Goal: Task Accomplishment & Management: Use online tool/utility

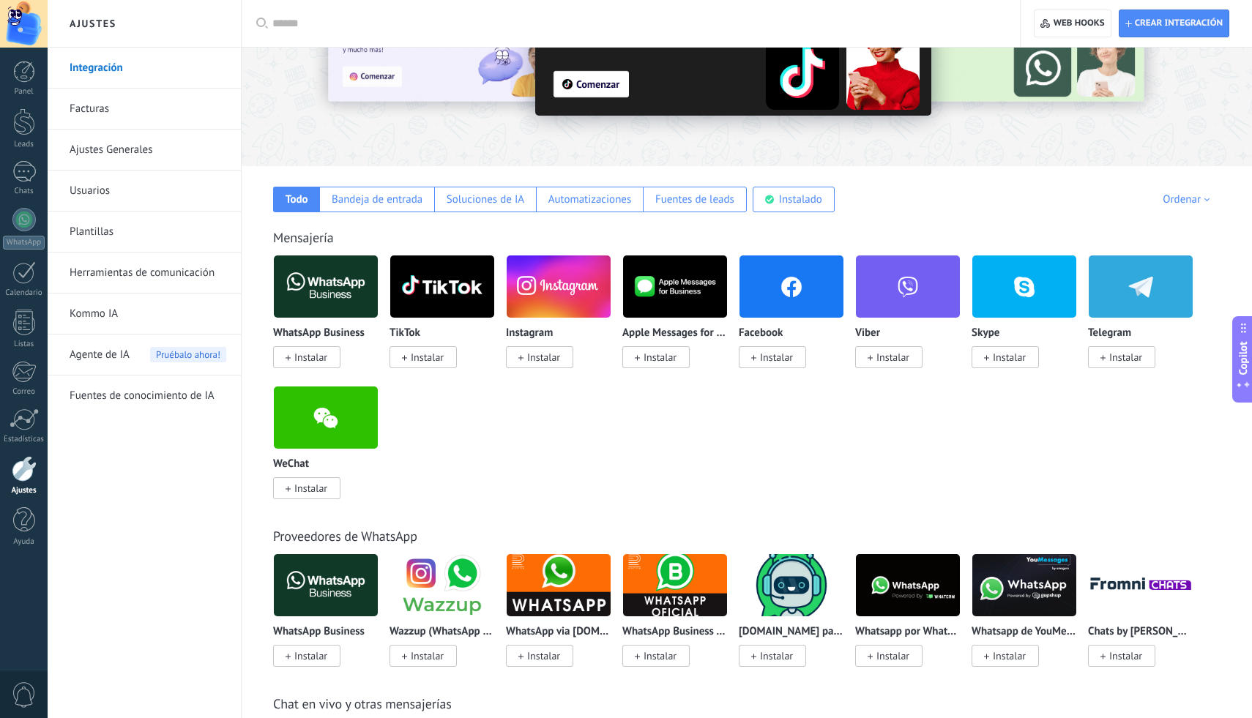
scroll to position [127, 0]
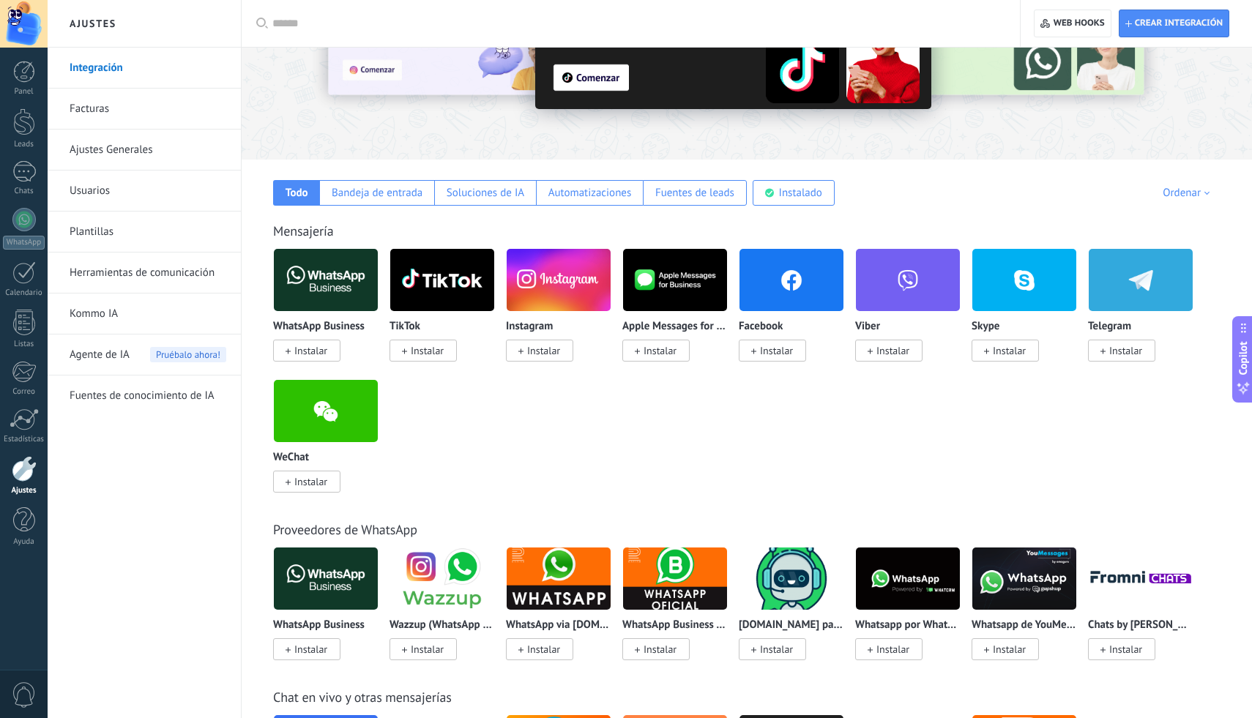
click at [404, 360] on span "Instalar" at bounding box center [423, 351] width 67 height 22
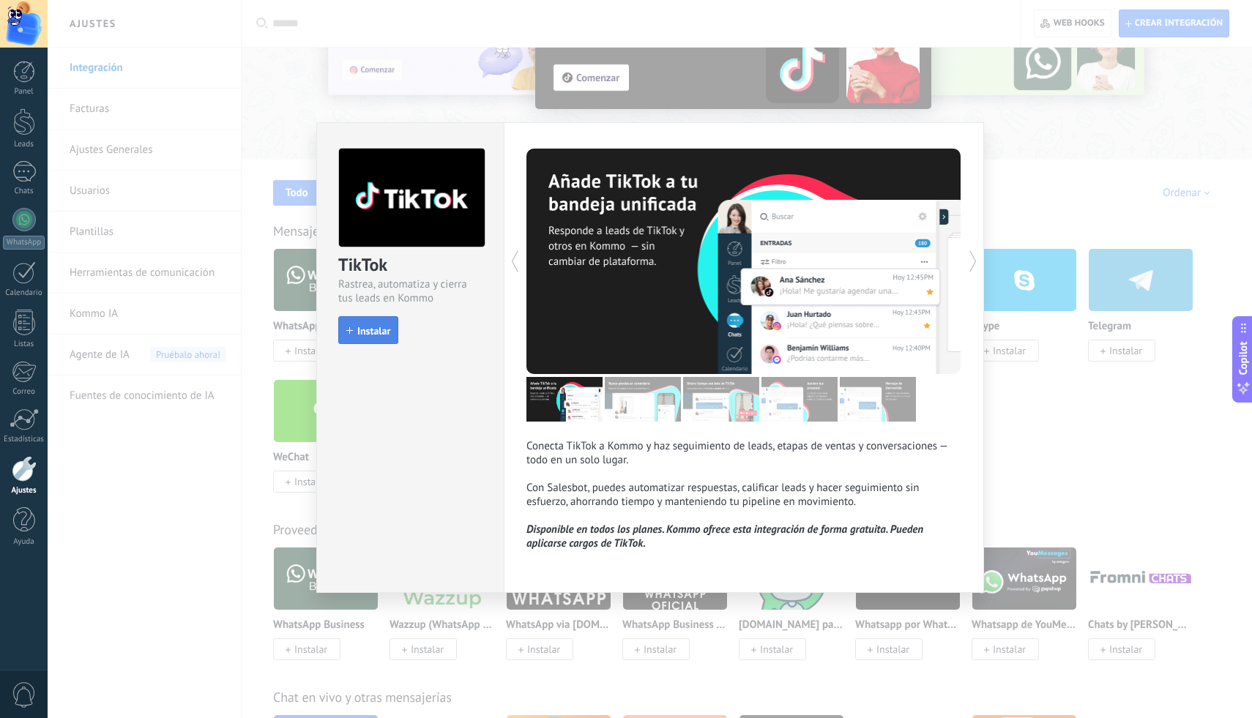
click at [354, 330] on span "Instalar" at bounding box center [368, 331] width 44 height 10
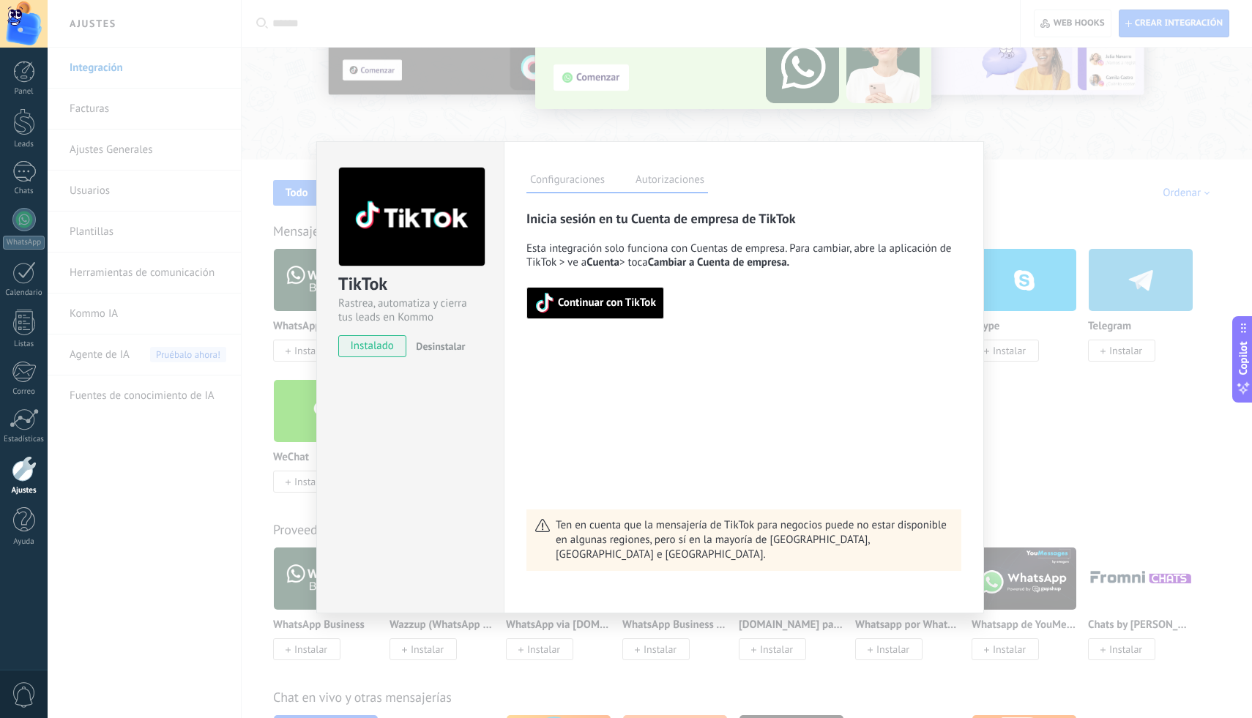
click at [1088, 436] on div "TikTok Rastrea, automatiza y cierra tus leads en Kommo instalado Desinstalar Co…" at bounding box center [650, 359] width 1205 height 718
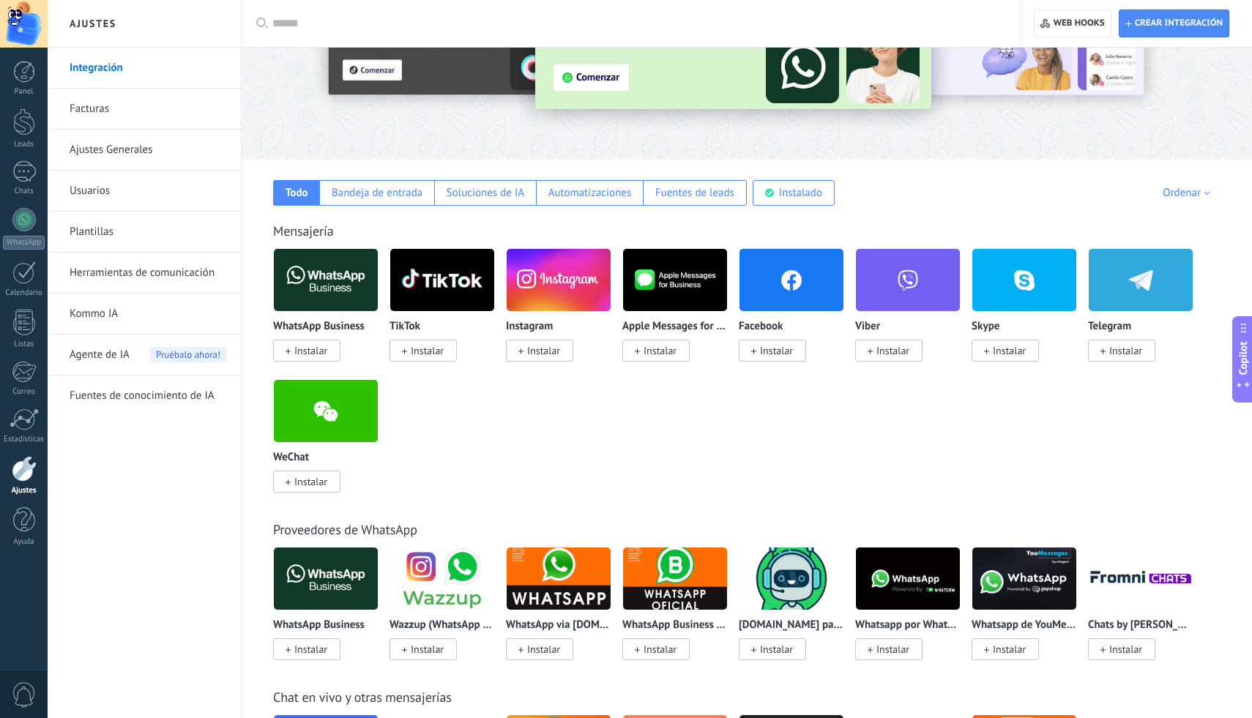
click at [409, 349] on span "Instalar" at bounding box center [423, 351] width 67 height 22
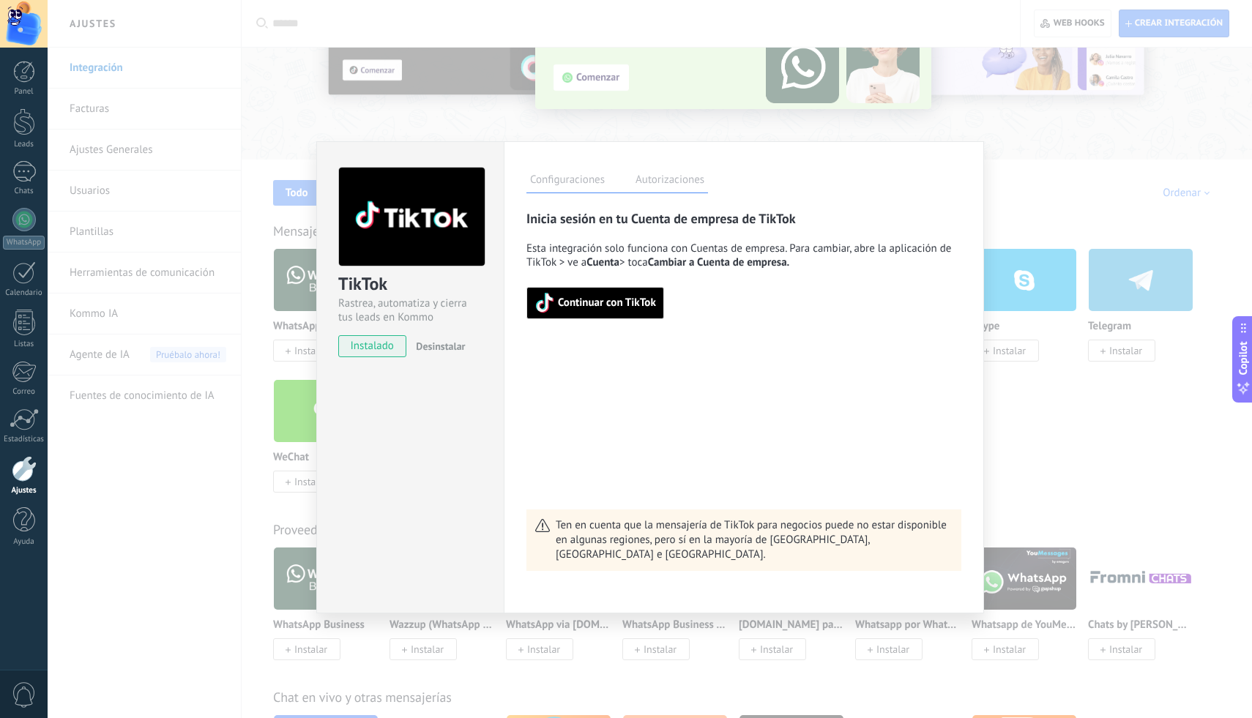
click at [580, 313] on span "Continuar con TikTok" at bounding box center [596, 303] width 122 height 21
click at [495, 600] on div "TikTok Rastrea, automatiza y cierra tus leads en Kommo instalado Desinstalar" at bounding box center [409, 377] width 187 height 472
drag, startPoint x: 912, startPoint y: 168, endPoint x: 732, endPoint y: 166, distance: 180.2
click at [732, 166] on div "Configuraciones Autorizaciones Esta pestaña registra a los usuarios que han con…" at bounding box center [744, 377] width 480 height 472
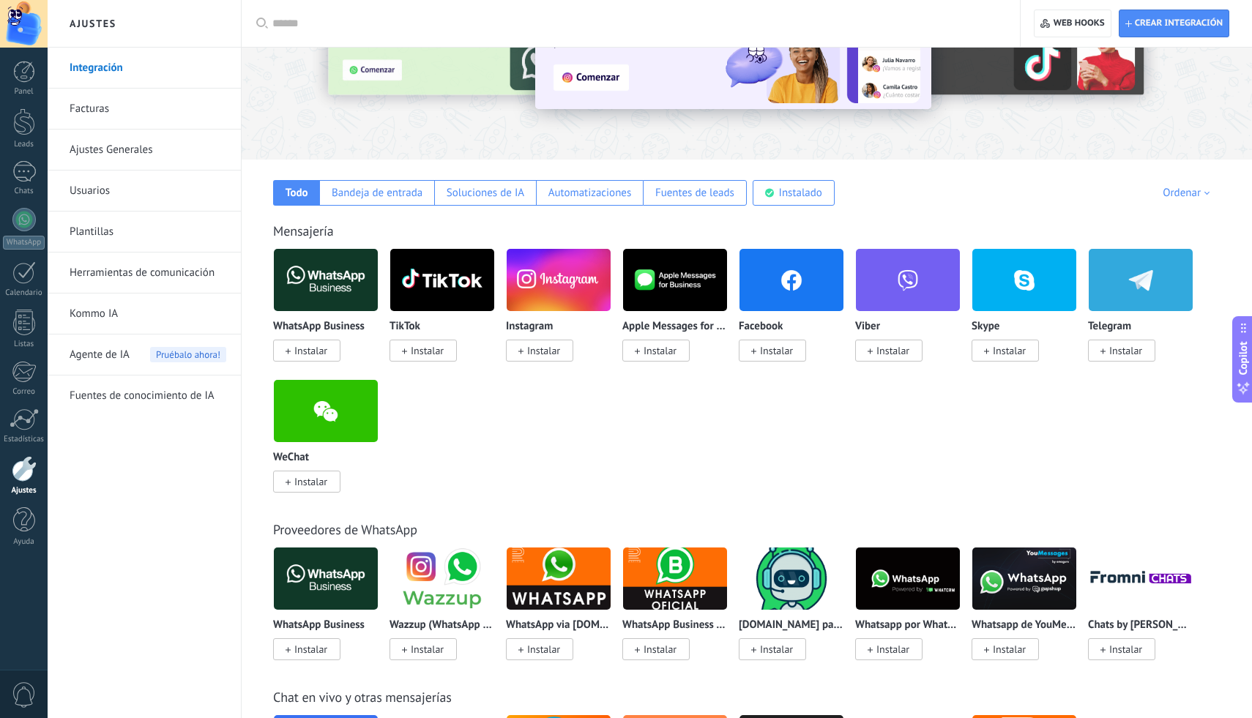
click at [532, 360] on span "Instalar" at bounding box center [539, 351] width 67 height 22
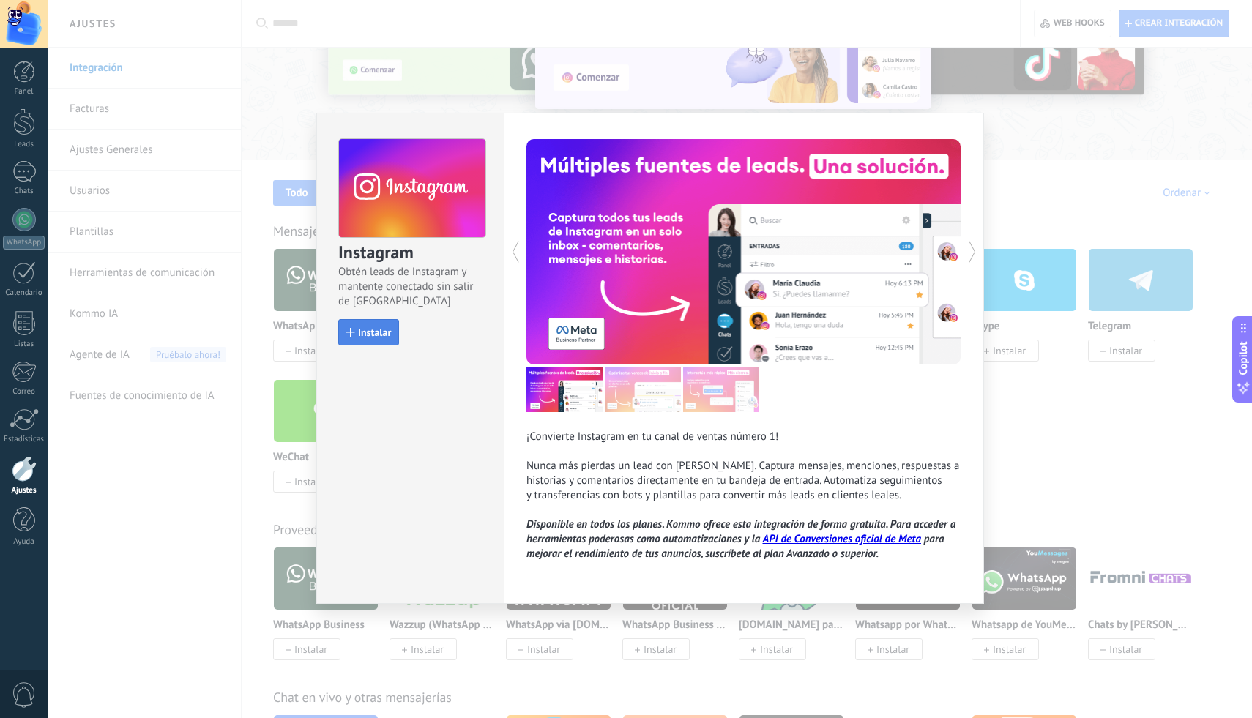
click at [372, 333] on span "Instalar" at bounding box center [374, 332] width 33 height 10
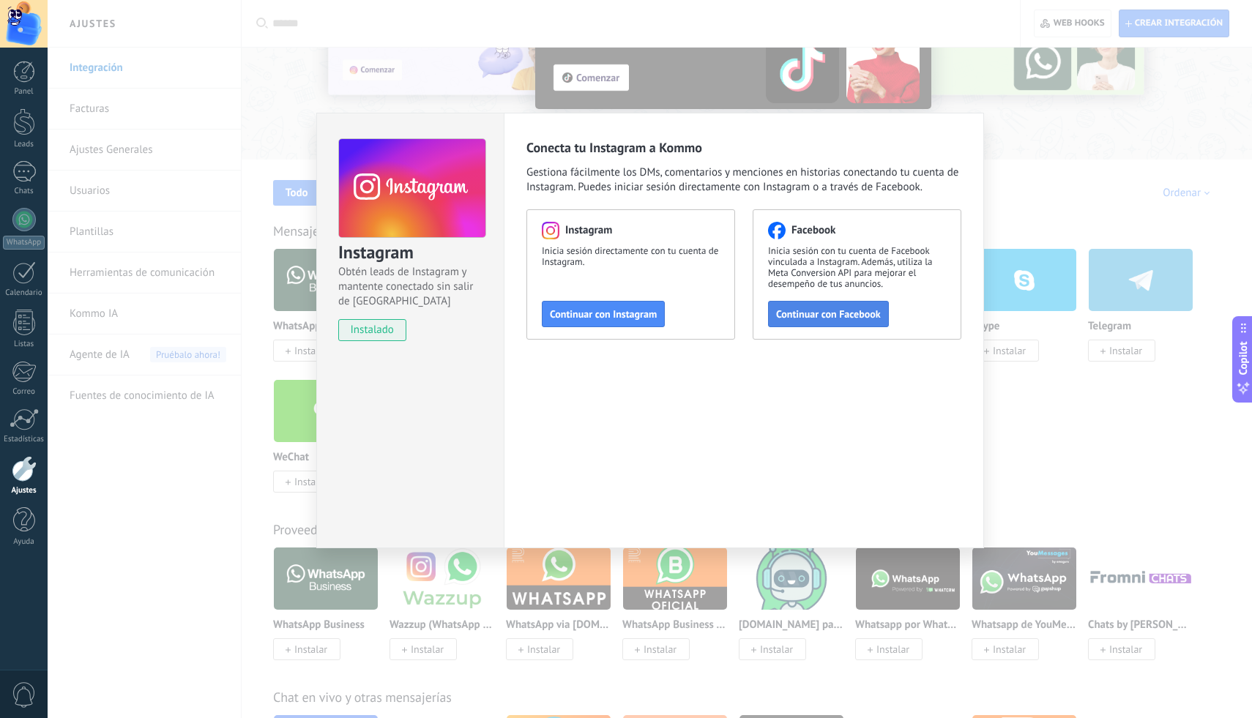
click at [816, 319] on span "Continuar con Facebook" at bounding box center [828, 314] width 105 height 10
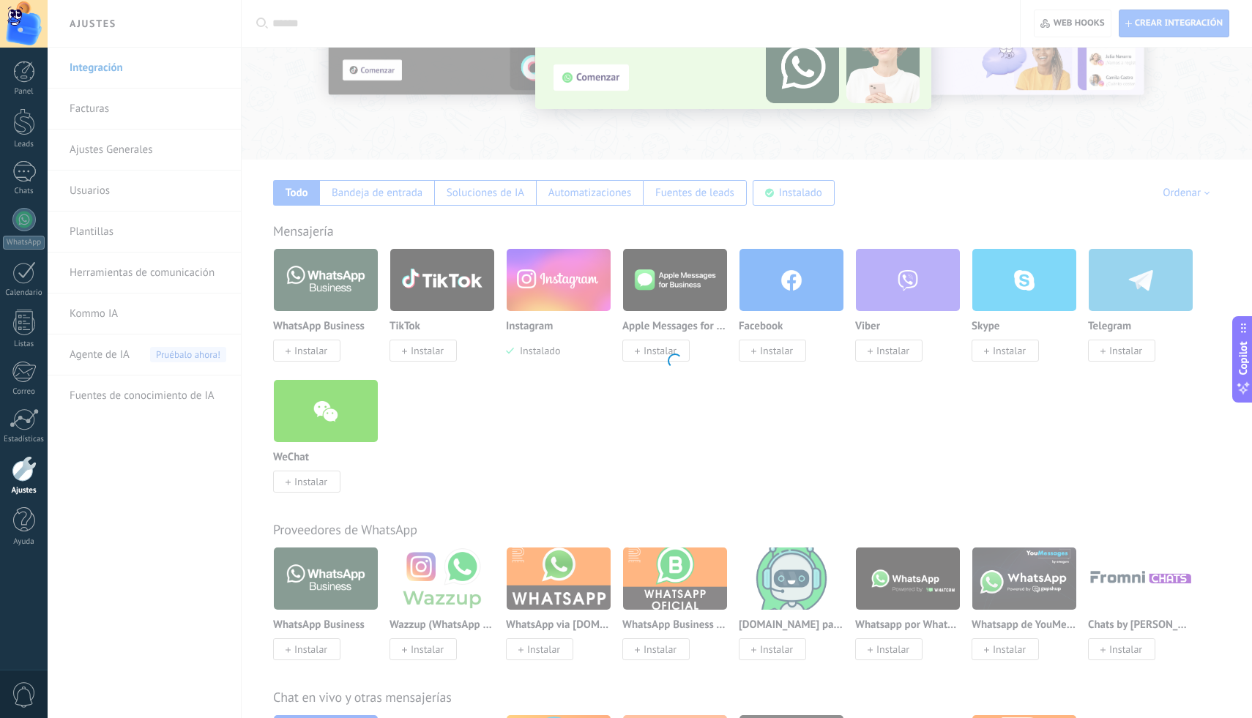
click at [784, 396] on body ".abecls-1,.abecls-2{fill-rule:evenodd}.abecls-2{fill:#fff} .abhcls-1{fill:none}…" at bounding box center [626, 232] width 1252 height 718
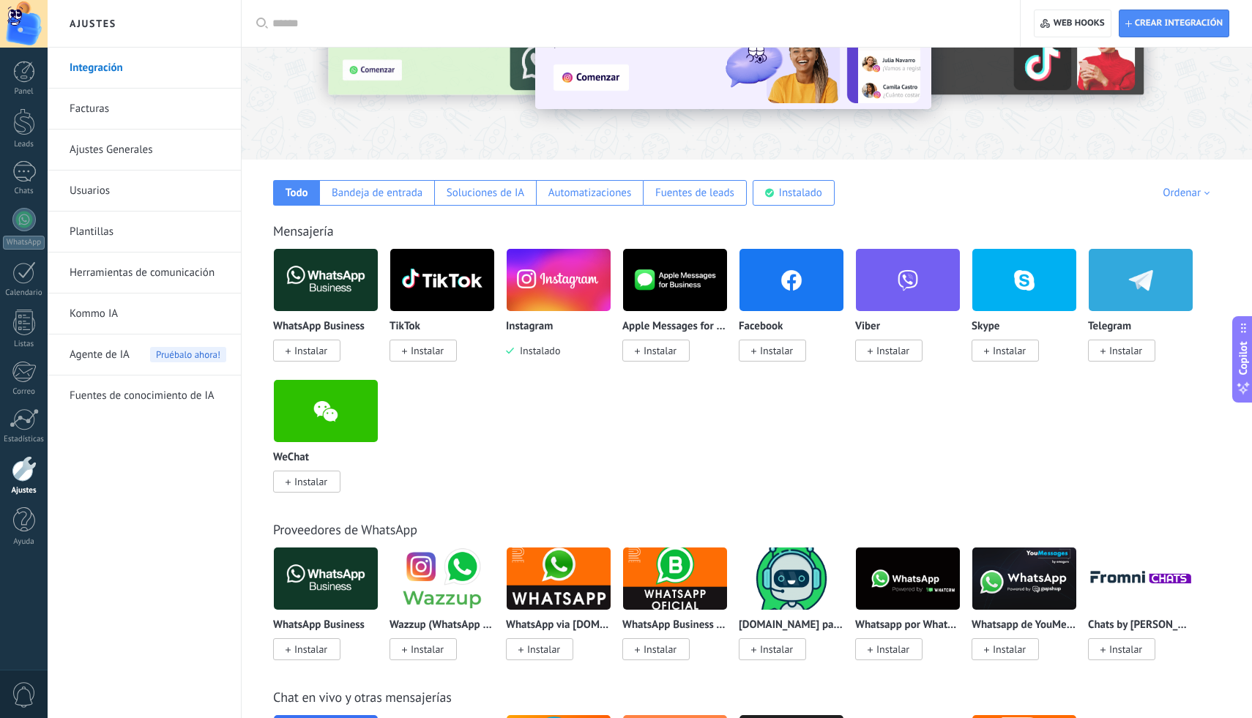
click at [547, 349] on span "Instalado" at bounding box center [537, 350] width 46 height 13
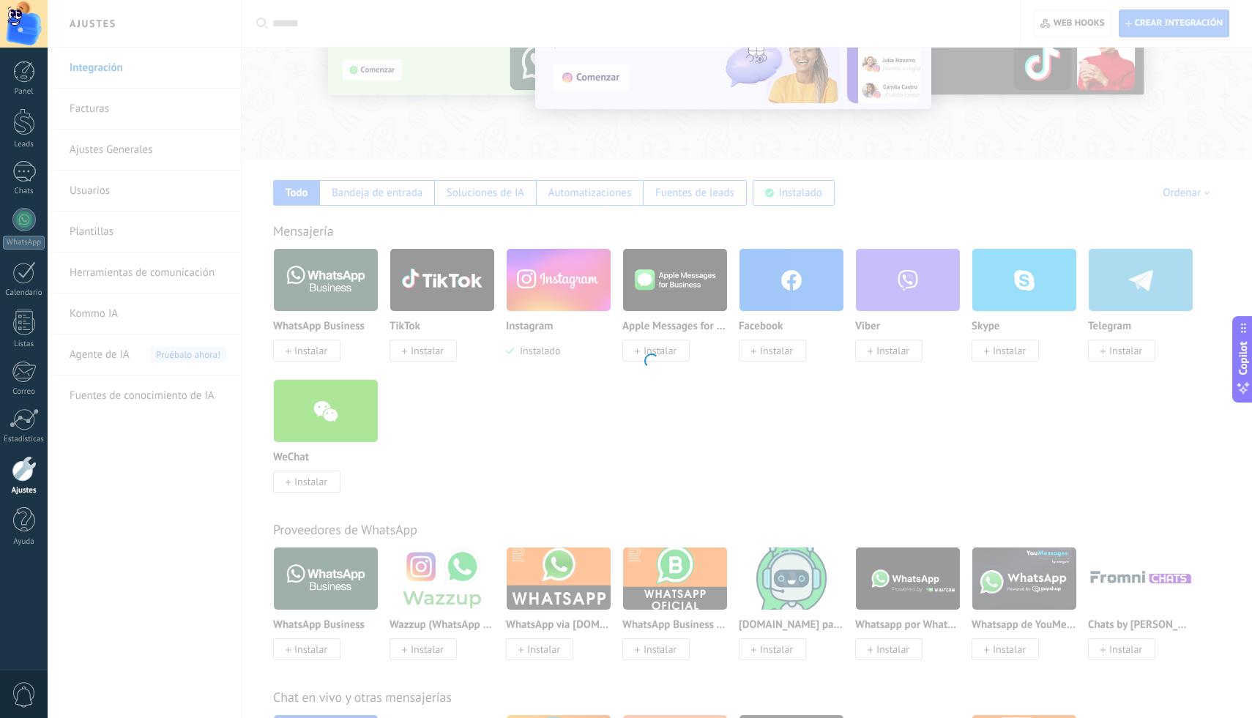
click at [0, 0] on button at bounding box center [0, 0] width 0 height 0
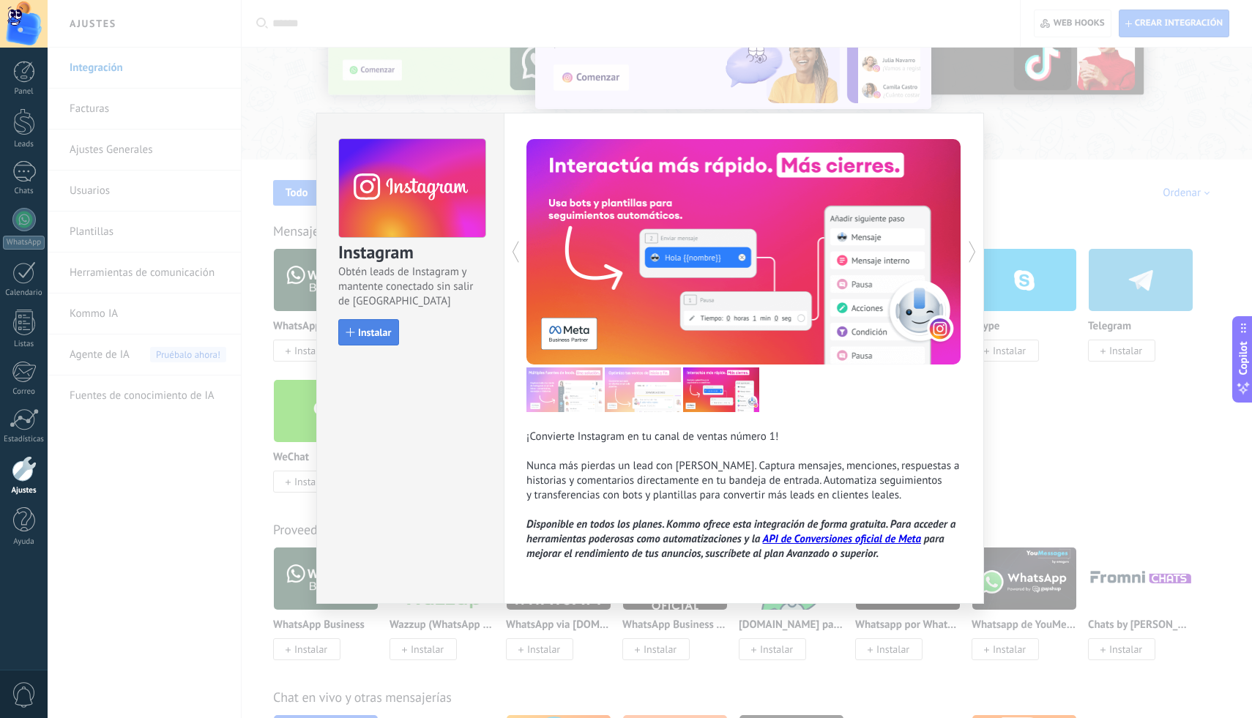
click at [365, 334] on span "Instalar" at bounding box center [374, 332] width 33 height 10
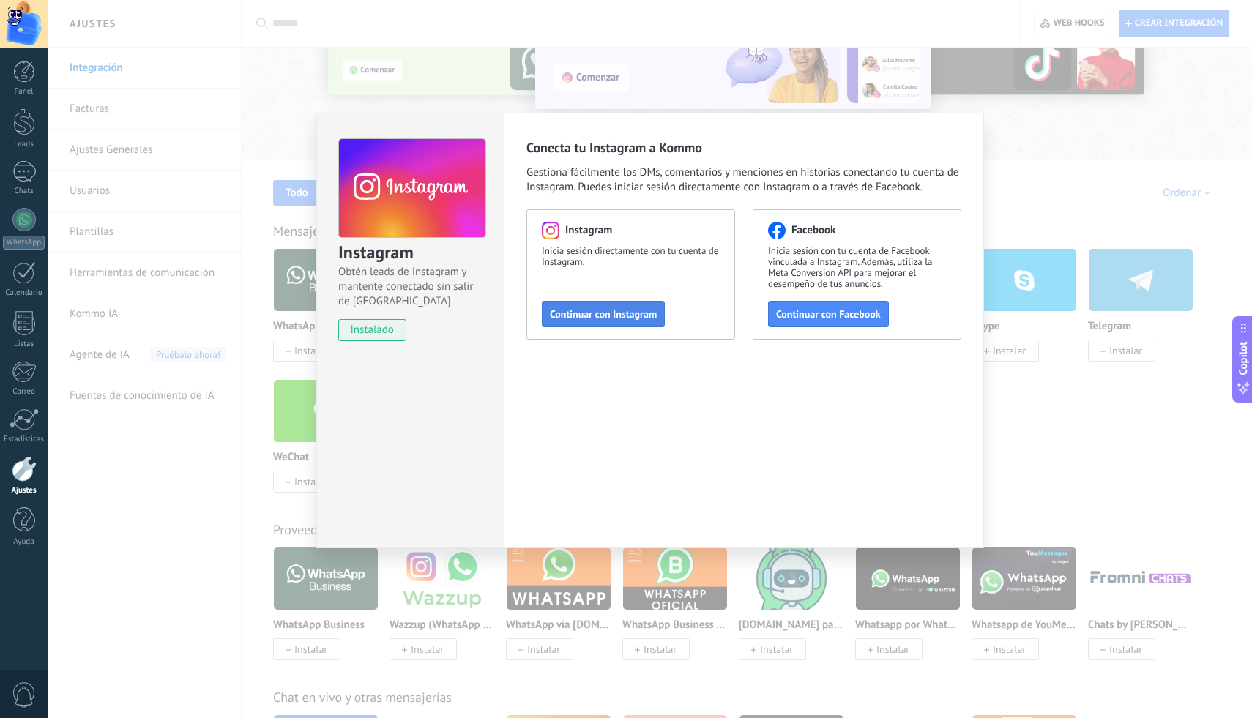
click at [609, 315] on span "Continuar con Instagram" at bounding box center [603, 314] width 107 height 10
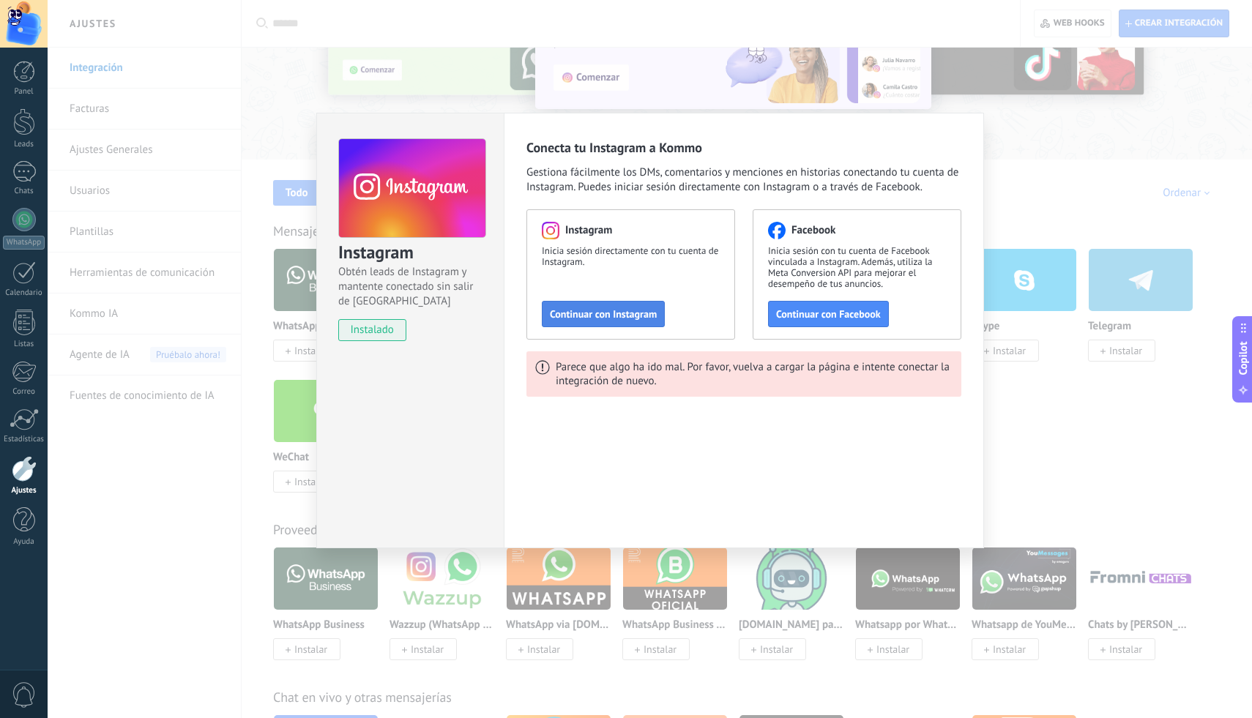
click at [620, 324] on button "Continuar con Instagram" at bounding box center [603, 314] width 123 height 26
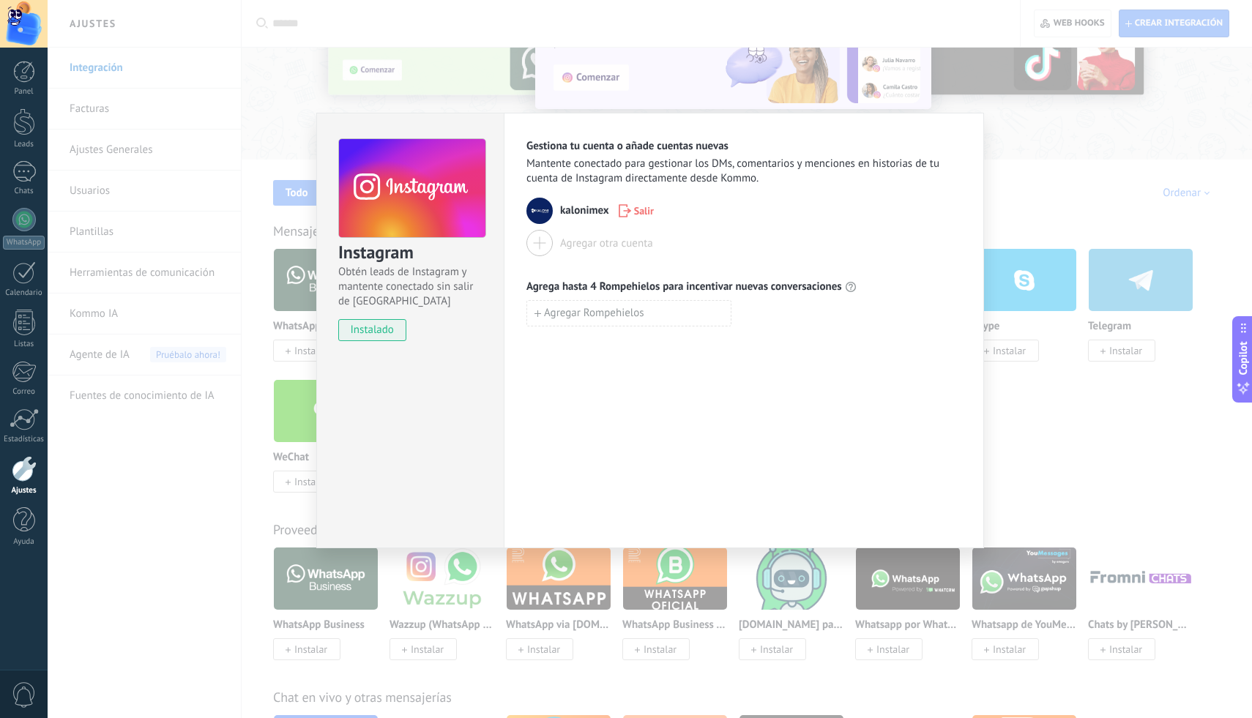
click at [539, 249] on div at bounding box center [540, 243] width 26 height 26
click at [633, 308] on span "Agregar Rompehielos" at bounding box center [594, 313] width 100 height 10
click at [746, 349] on div "Agregar Rompehielos" at bounding box center [744, 345] width 435 height 26
click at [587, 357] on button "Agregar Rompehielos" at bounding box center [629, 345] width 205 height 26
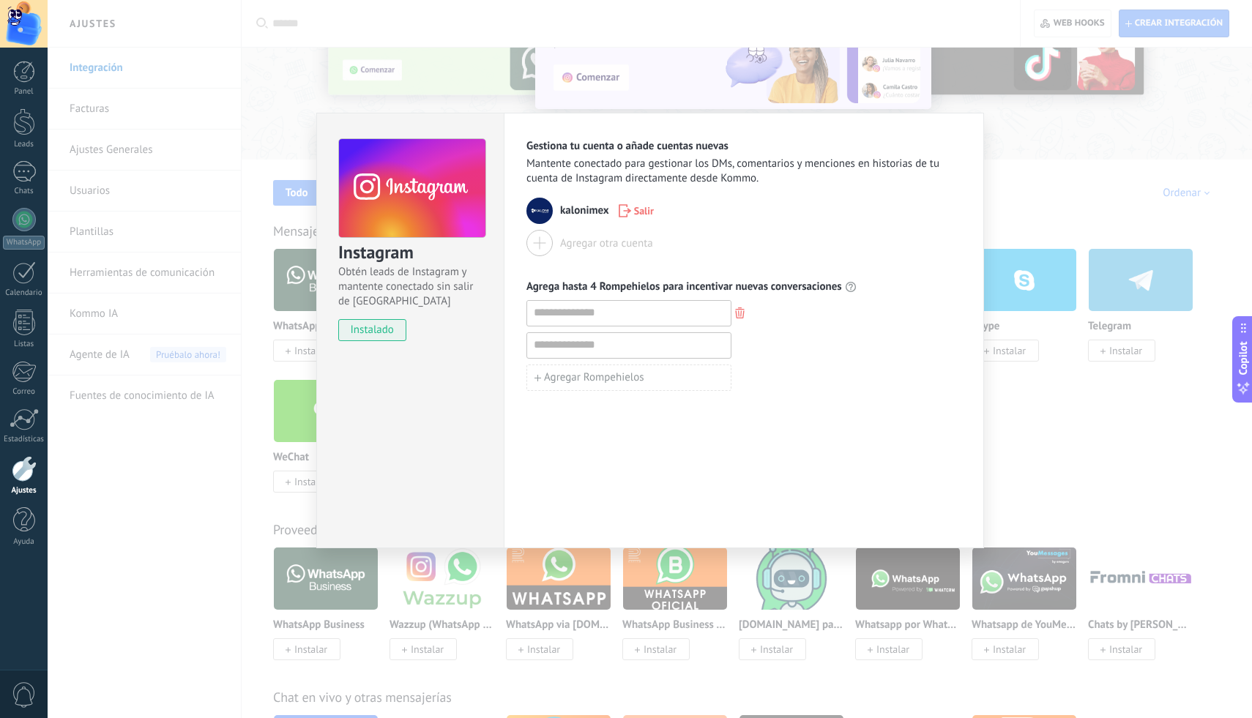
click at [767, 420] on div "Gestiona tu cuenta o añade cuentas nuevas Mantente conectado para gestionar los…" at bounding box center [744, 331] width 480 height 436
click at [740, 314] on icon "button" at bounding box center [740, 313] width 10 height 11
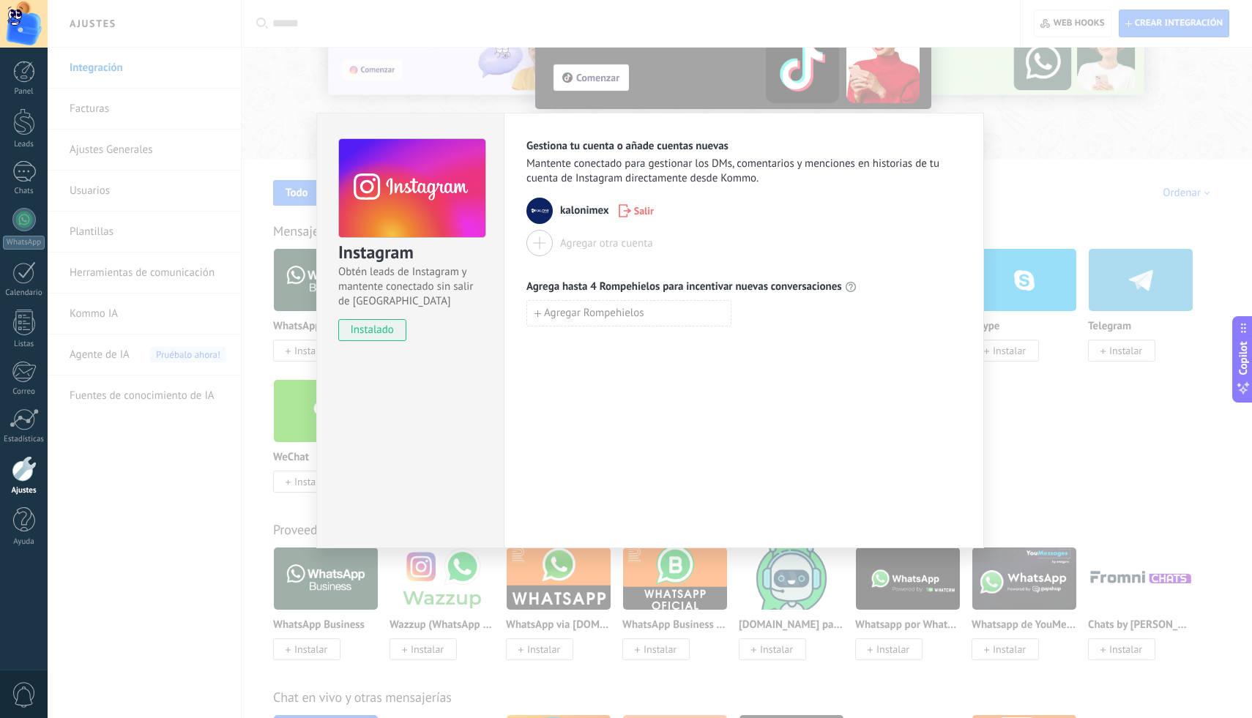
click at [540, 237] on div at bounding box center [540, 243] width 26 height 26
click at [672, 592] on div "Instagram Obtén leads de Instagram y mantente conectado sin salir de Kommo inst…" at bounding box center [650, 359] width 1205 height 718
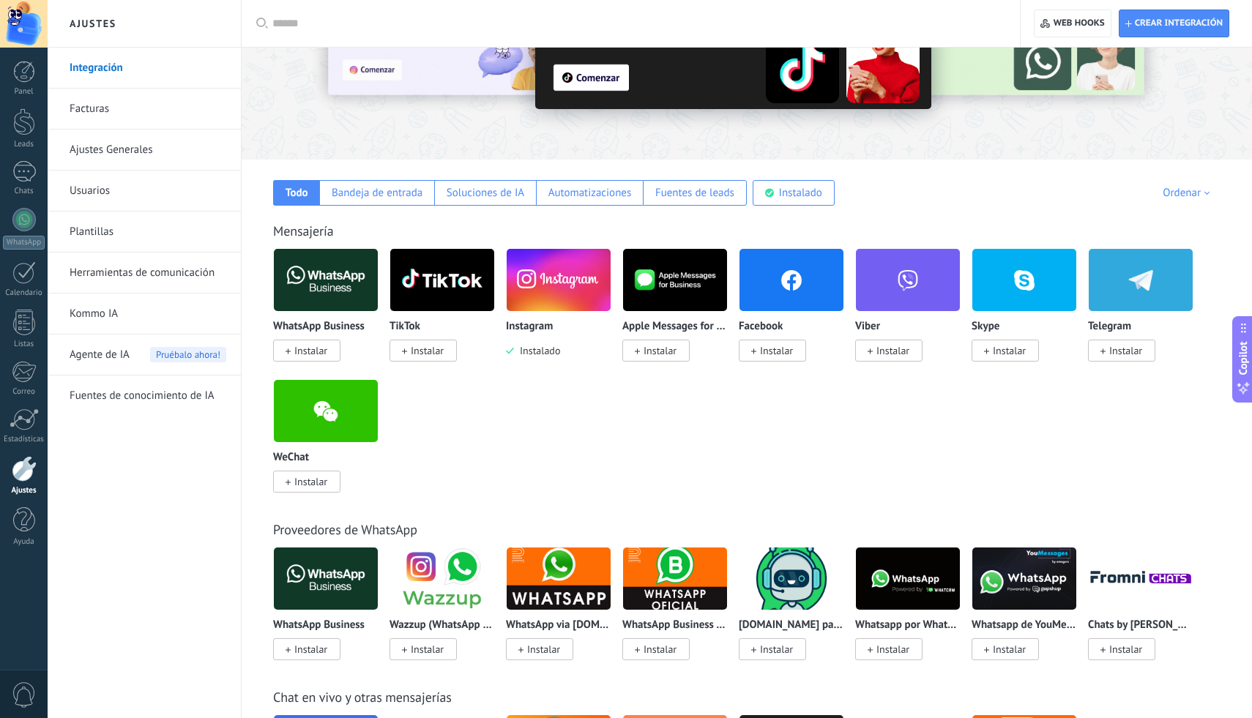
click at [562, 294] on img at bounding box center [559, 280] width 104 height 71
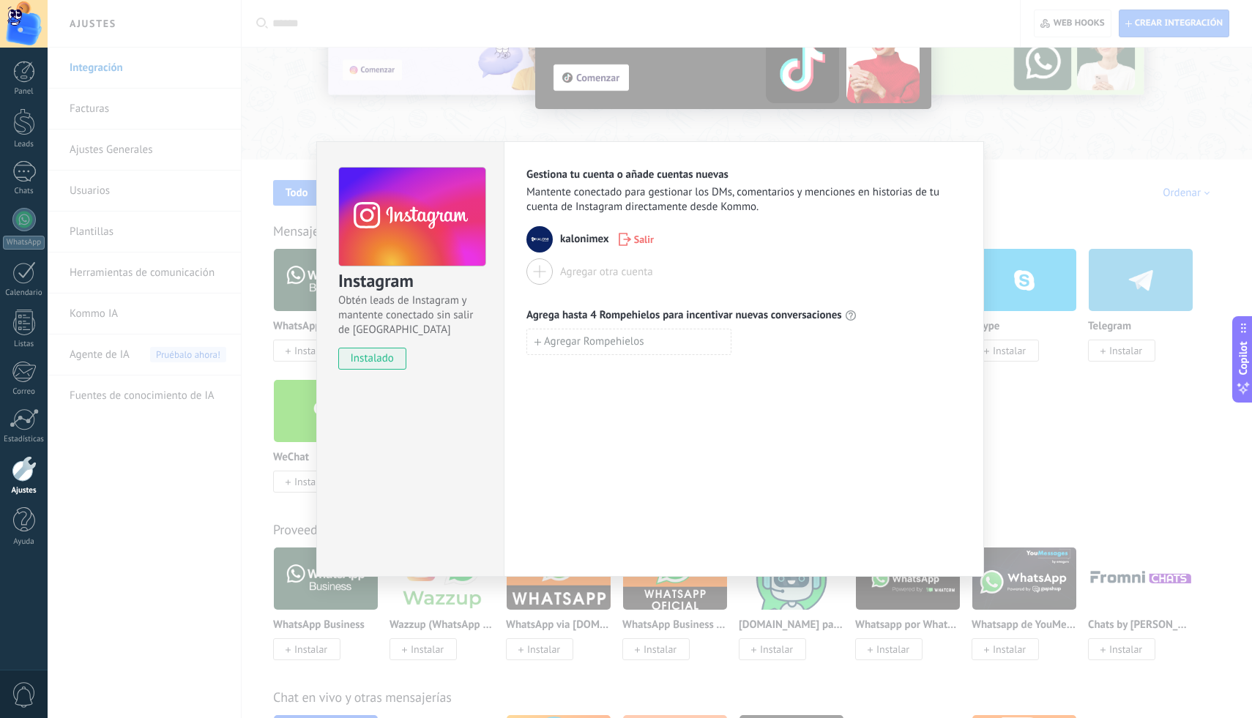
click at [680, 614] on div "Instagram Obtén leads de Instagram y mantente conectado sin salir de Kommo inst…" at bounding box center [650, 359] width 1205 height 718
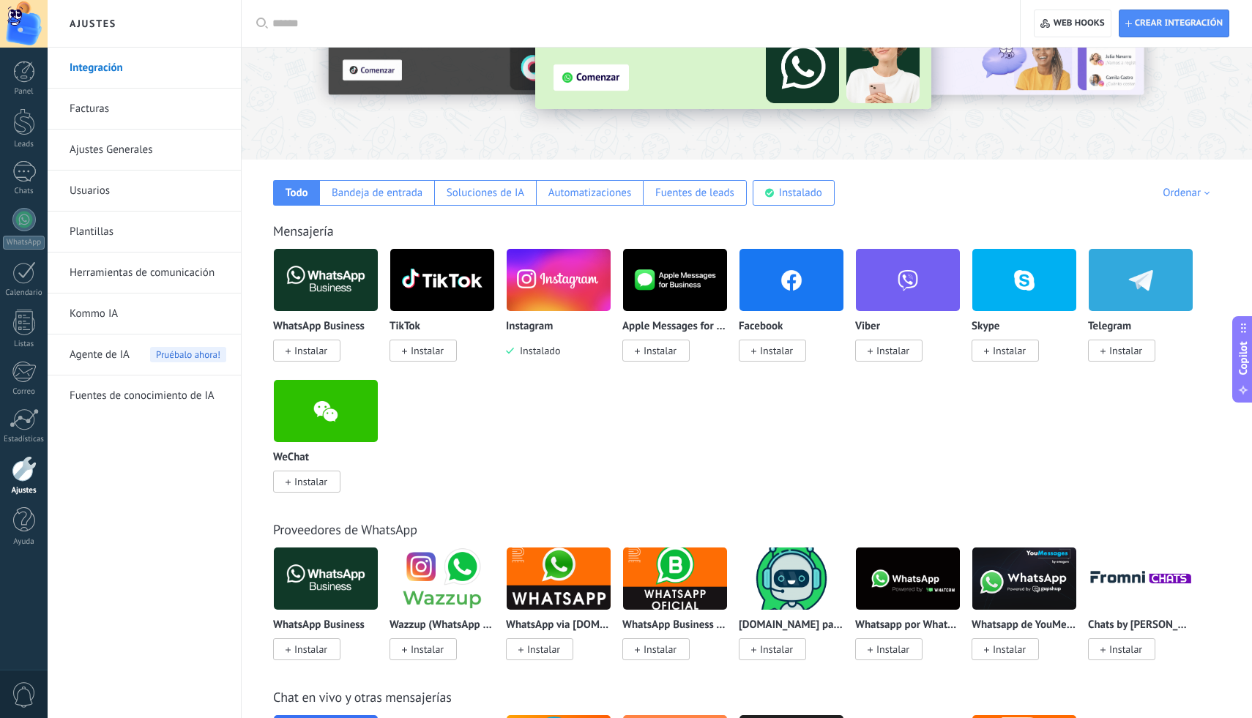
click at [425, 294] on img at bounding box center [442, 280] width 104 height 71
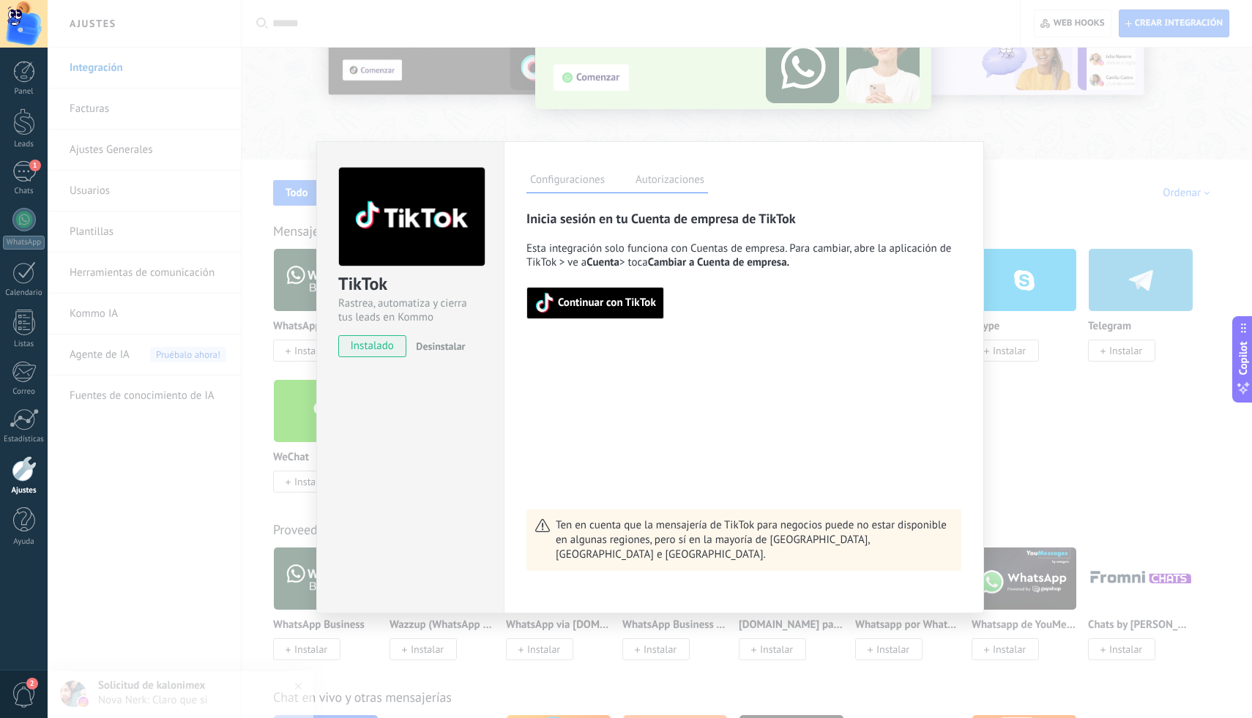
click at [616, 301] on span "Continuar con TikTok" at bounding box center [607, 303] width 98 height 10
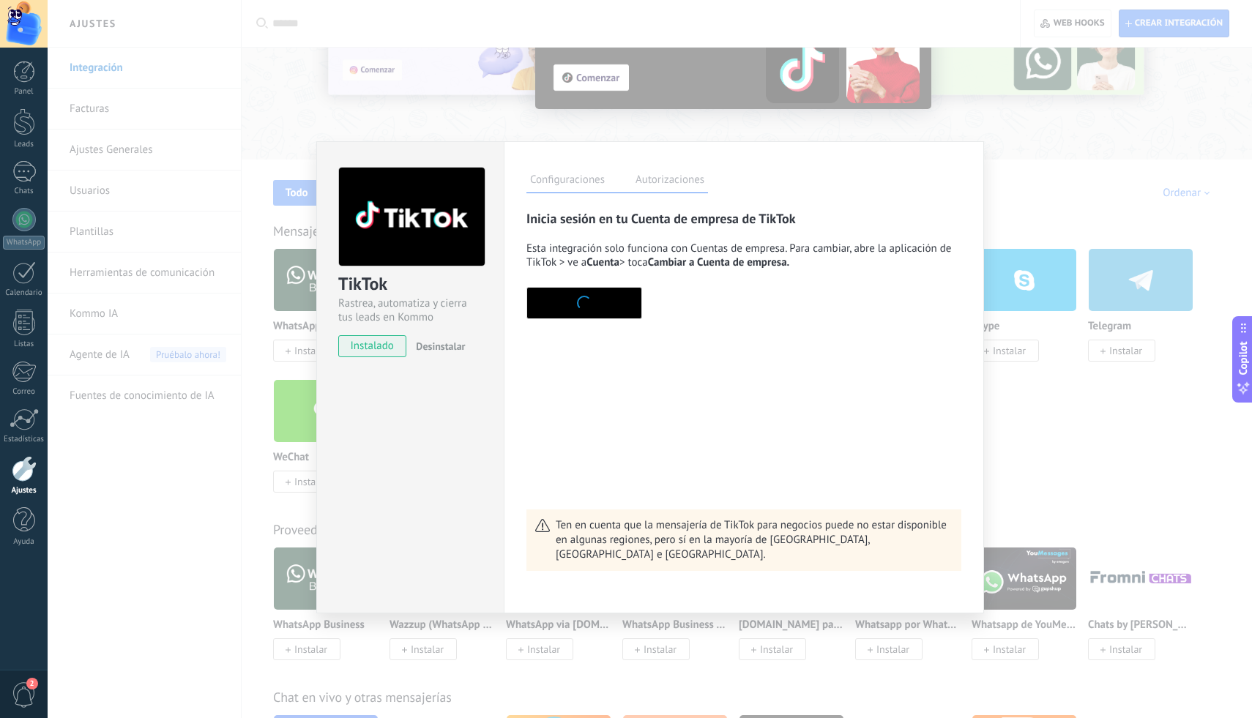
click at [580, 302] on span "button" at bounding box center [584, 303] width 15 height 15
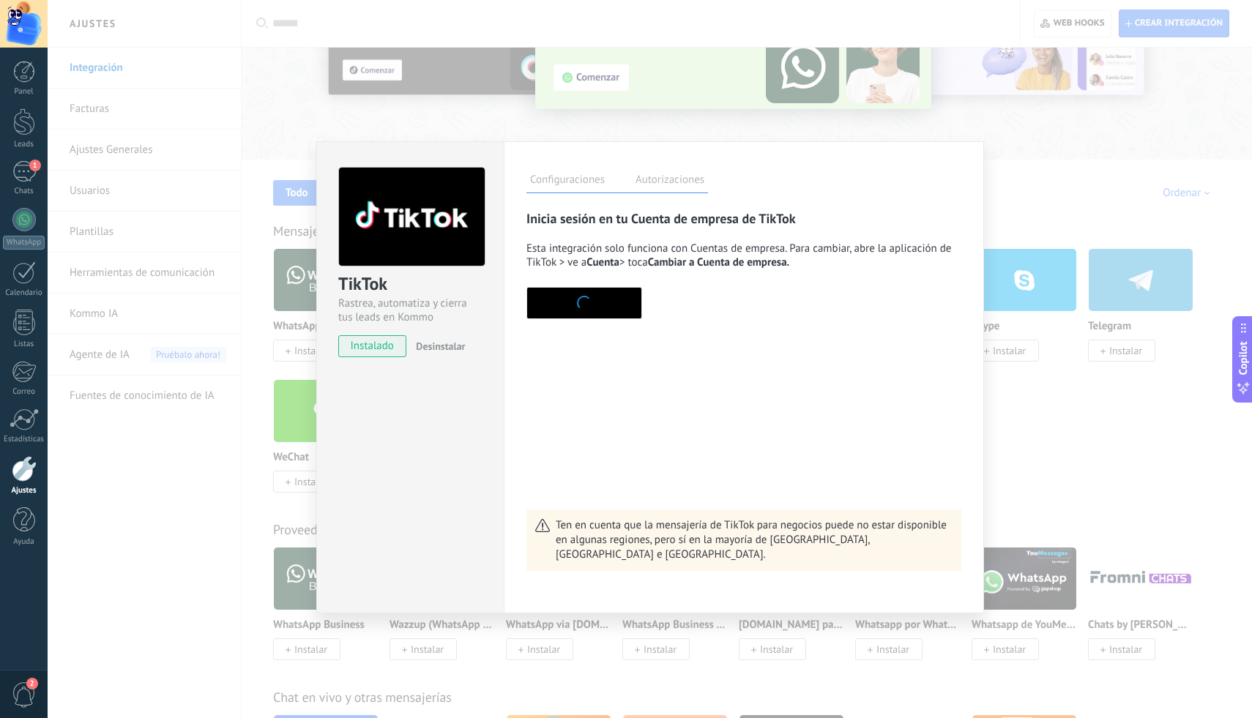
click at [726, 434] on div "Inicia sesión en tu Cuenta de empresa de TikTok Esta integración solo funciona …" at bounding box center [744, 390] width 435 height 361
click at [618, 306] on span "Continuar con TikTok" at bounding box center [607, 303] width 98 height 10
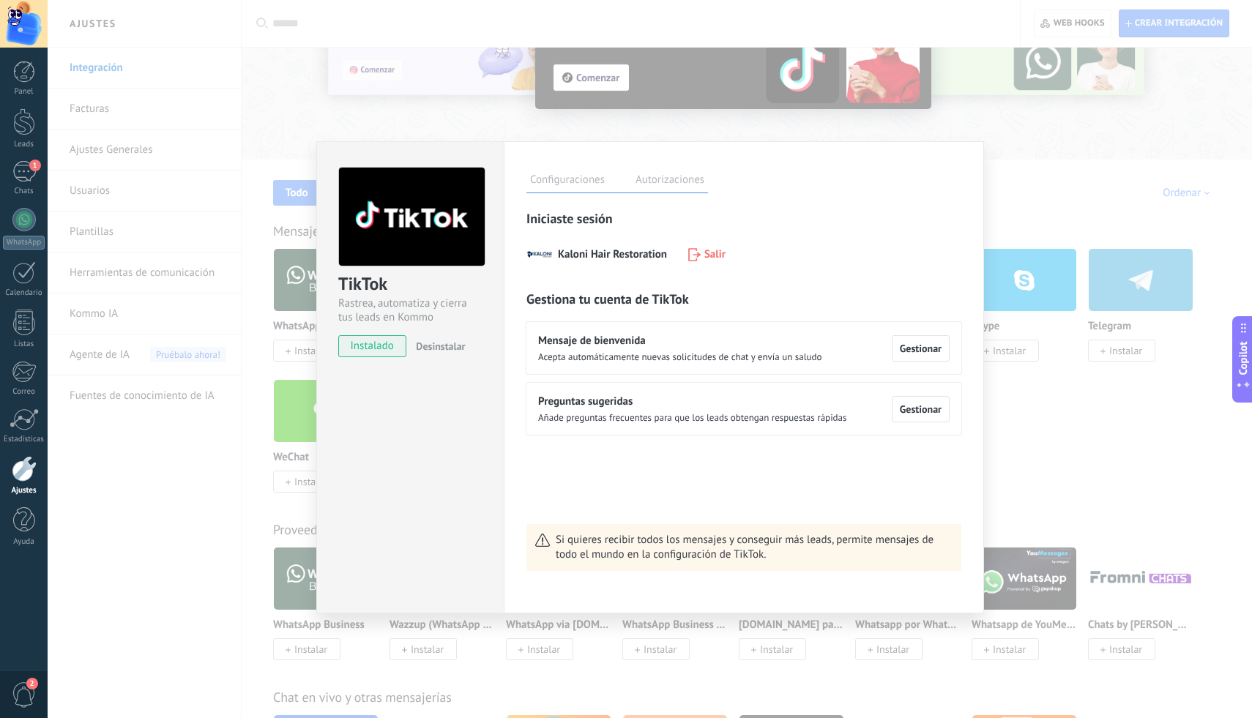
click at [1060, 218] on div "TikTok Rastrea, automatiza y cierra tus leads en Kommo instalado Desinstalar Co…" at bounding box center [650, 359] width 1205 height 718
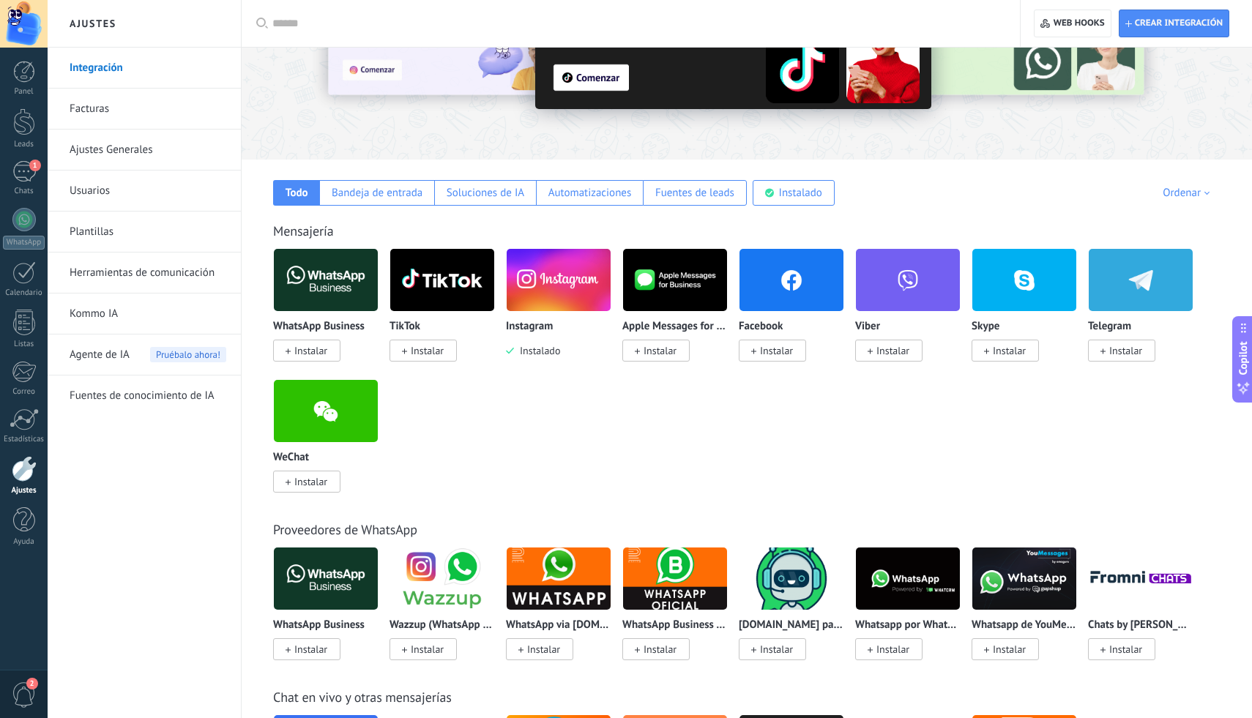
click at [436, 294] on img at bounding box center [442, 280] width 104 height 71
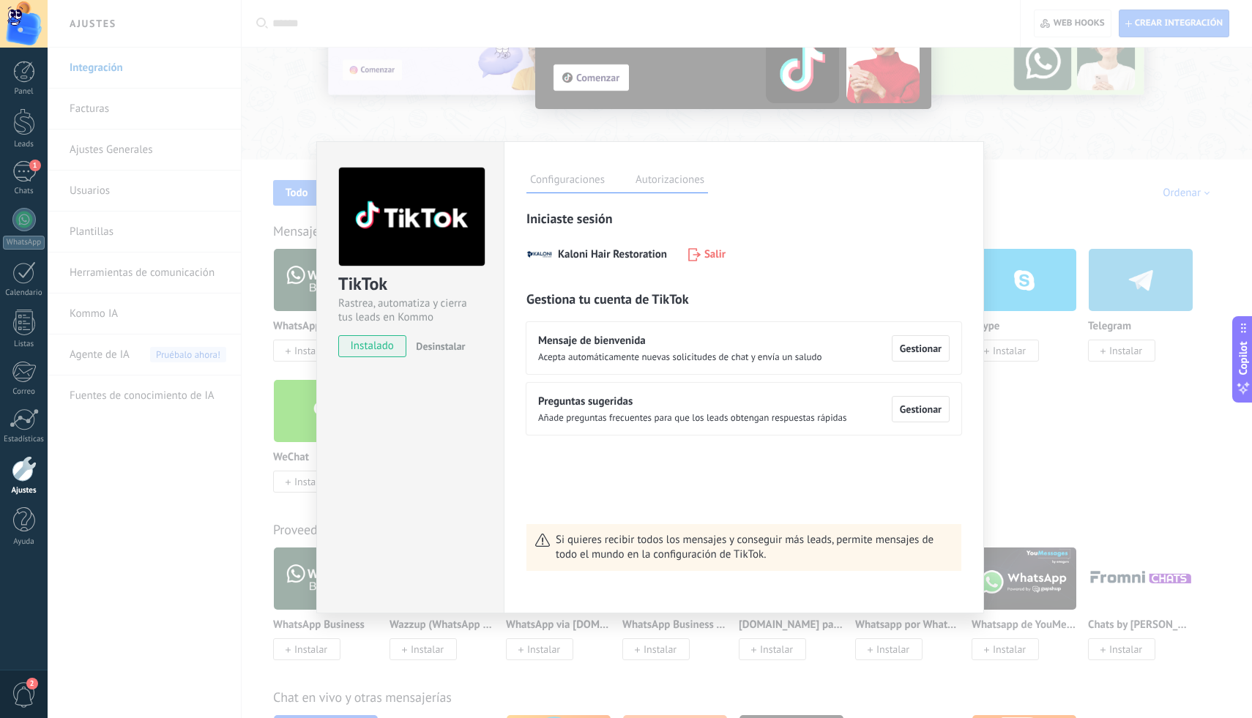
click at [1039, 187] on div "TikTok Rastrea, automatiza y cierra tus leads en Kommo instalado Desinstalar Co…" at bounding box center [650, 359] width 1205 height 718
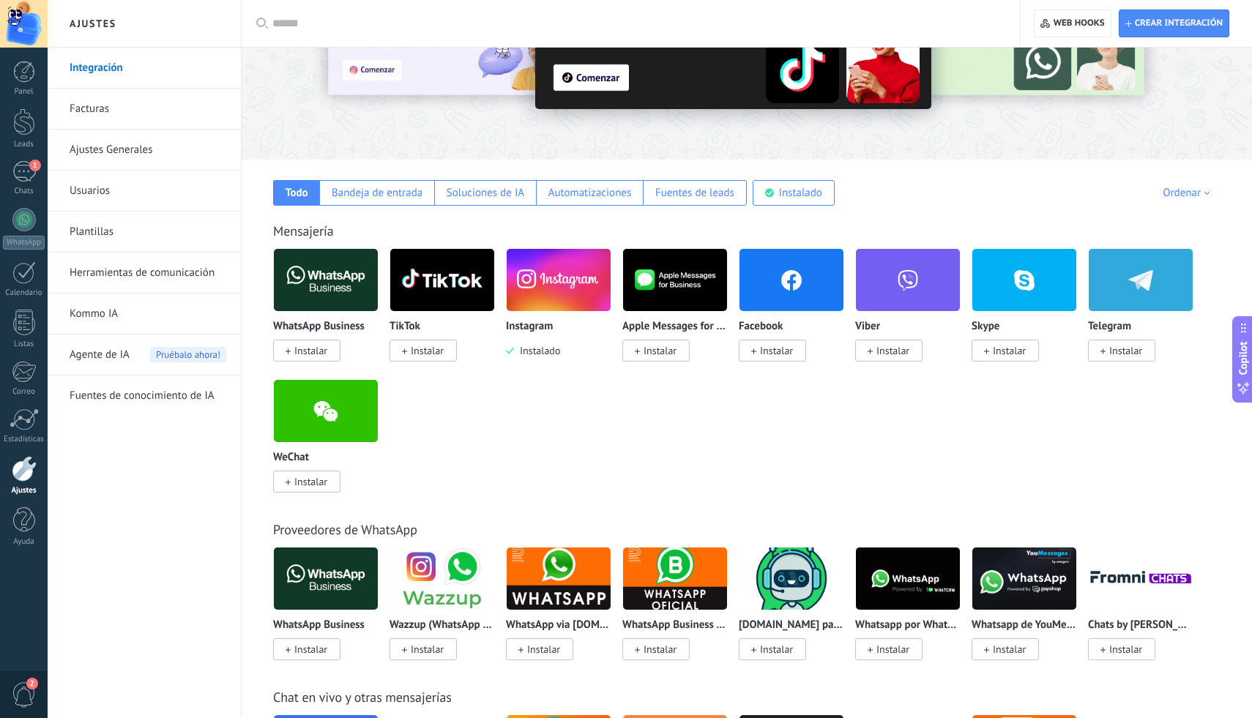
scroll to position [0, 0]
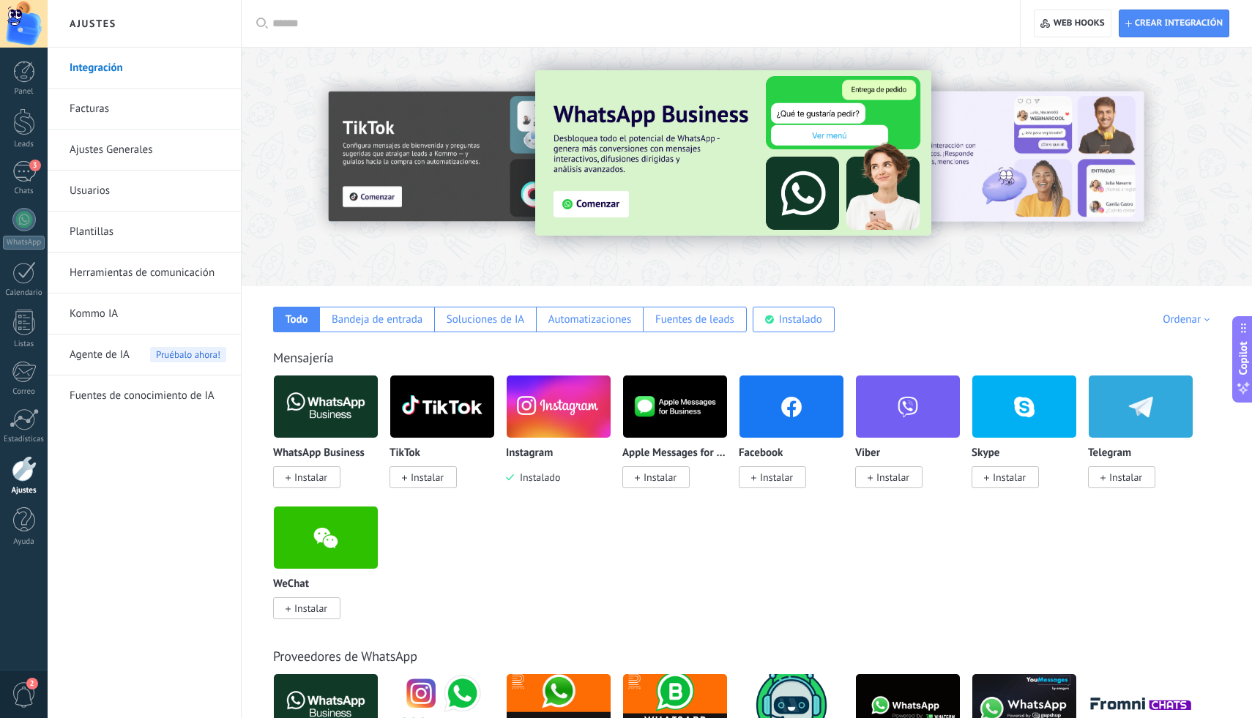
click at [1072, 298] on div "Todo Bandeja de entrada Soluciones de IA Automatizaciones Fuentes de leads Inst…" at bounding box center [746, 309] width 981 height 46
click at [24, 182] on div "3" at bounding box center [23, 171] width 23 height 21
